Goal: Transaction & Acquisition: Purchase product/service

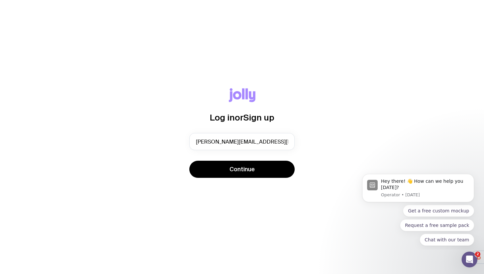
type input "[PERSON_NAME][EMAIL_ADDRESS][DOMAIN_NAME]"
click at [189, 161] on button "Continue" at bounding box center [241, 169] width 105 height 17
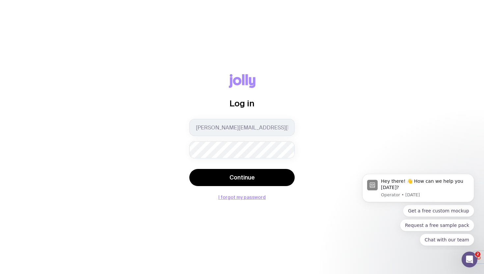
click at [189, 169] on button "Continue" at bounding box center [241, 177] width 105 height 17
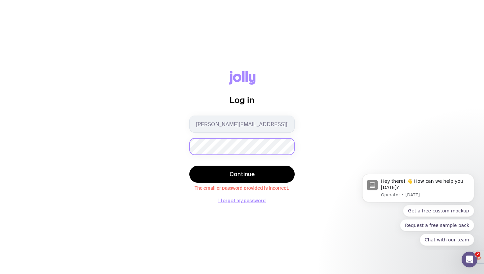
click at [0, 274] on com-1password-button at bounding box center [0, 274] width 0 height 0
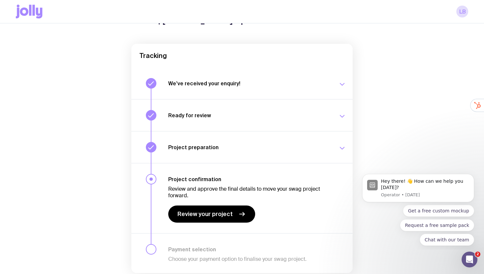
scroll to position [68, 0]
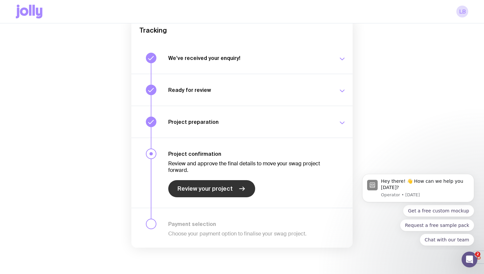
click at [234, 186] on link "Review your project" at bounding box center [211, 188] width 87 height 17
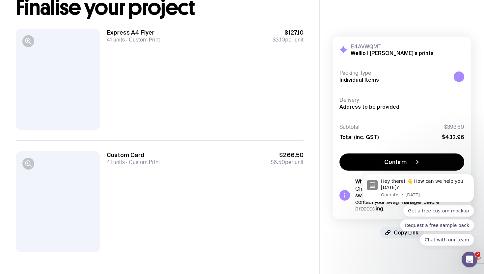
scroll to position [50, 0]
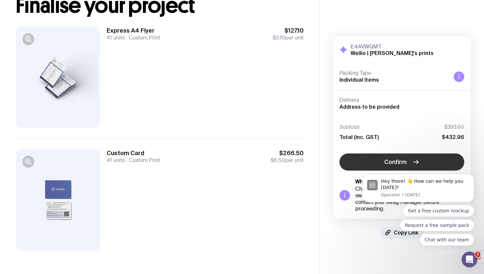
click at [394, 162] on span "Confirm" at bounding box center [396, 162] width 22 height 8
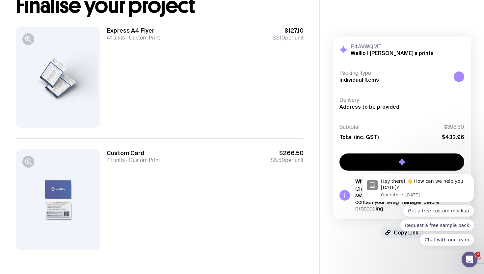
scroll to position [0, 0]
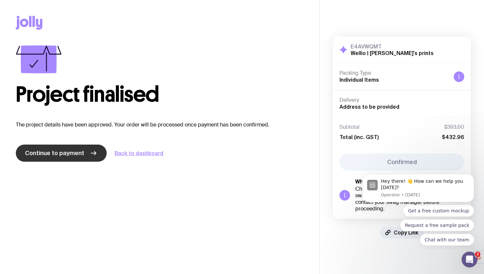
click at [75, 158] on link "Continue to payment" at bounding box center [61, 153] width 91 height 17
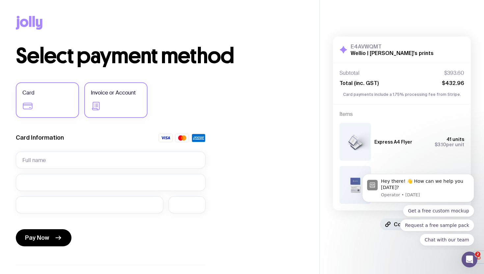
click at [97, 88] on label "Invoice or Account" at bounding box center [115, 100] width 63 height 36
click at [0, 0] on input "Invoice or Account" at bounding box center [0, 0] width 0 height 0
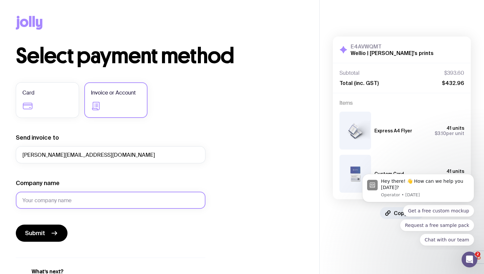
click at [67, 197] on input "Company name" at bounding box center [111, 200] width 190 height 17
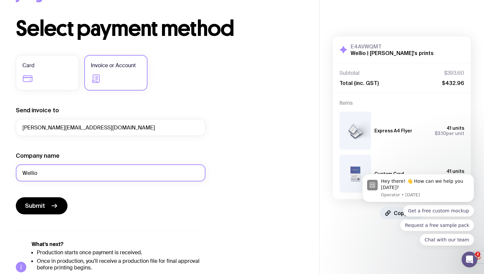
scroll to position [33, 0]
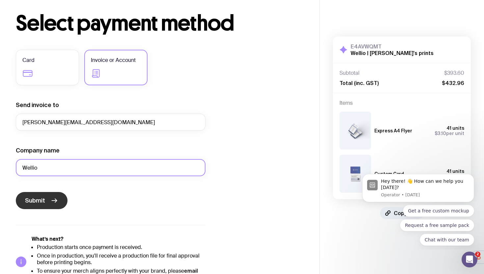
type input "Wellio"
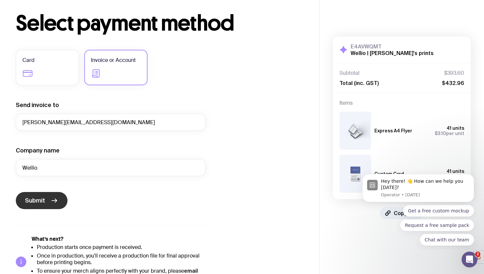
click at [49, 206] on button "Submit" at bounding box center [42, 200] width 52 height 17
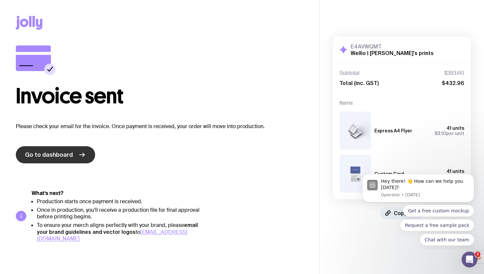
click at [67, 159] on link "Go to dashboard" at bounding box center [55, 154] width 79 height 17
